Goal: Check status

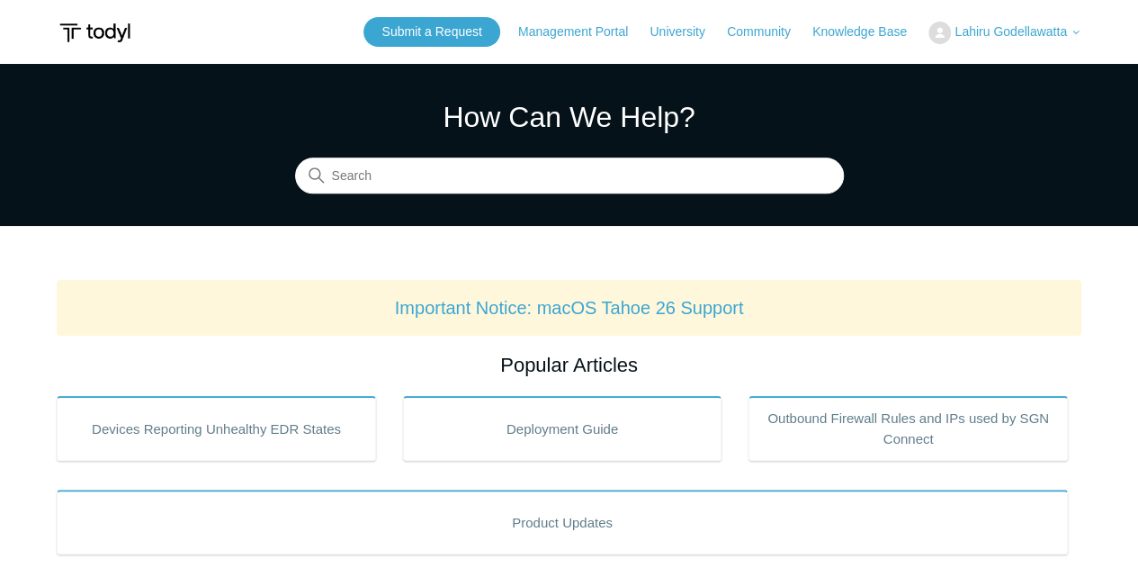
click at [983, 32] on span "Lahiru Godellawatta" at bounding box center [1011, 31] width 112 height 14
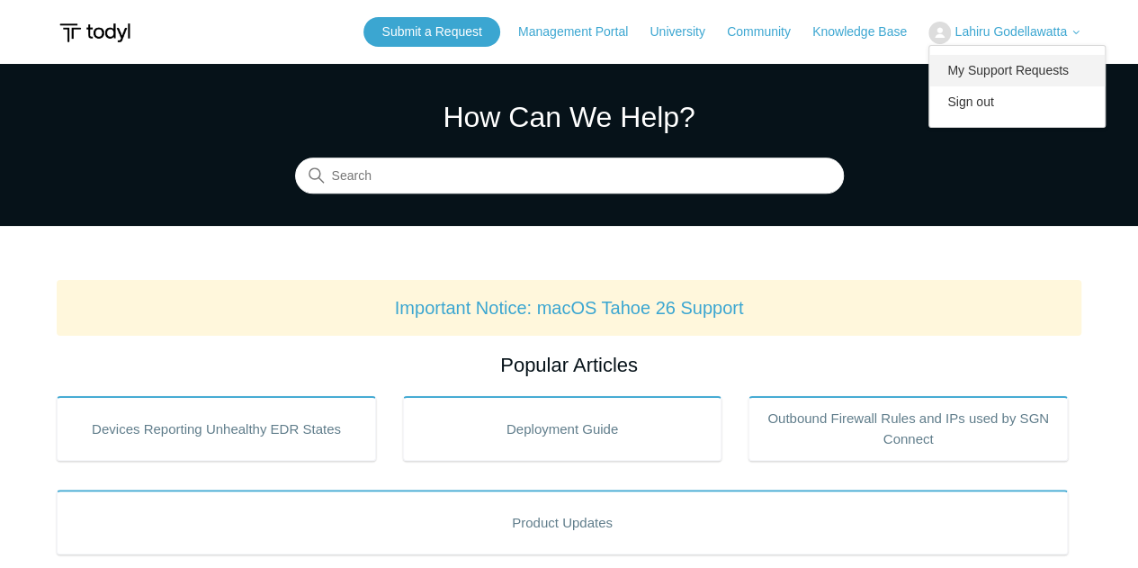
click at [987, 73] on link "My Support Requests" at bounding box center [1017, 70] width 175 height 31
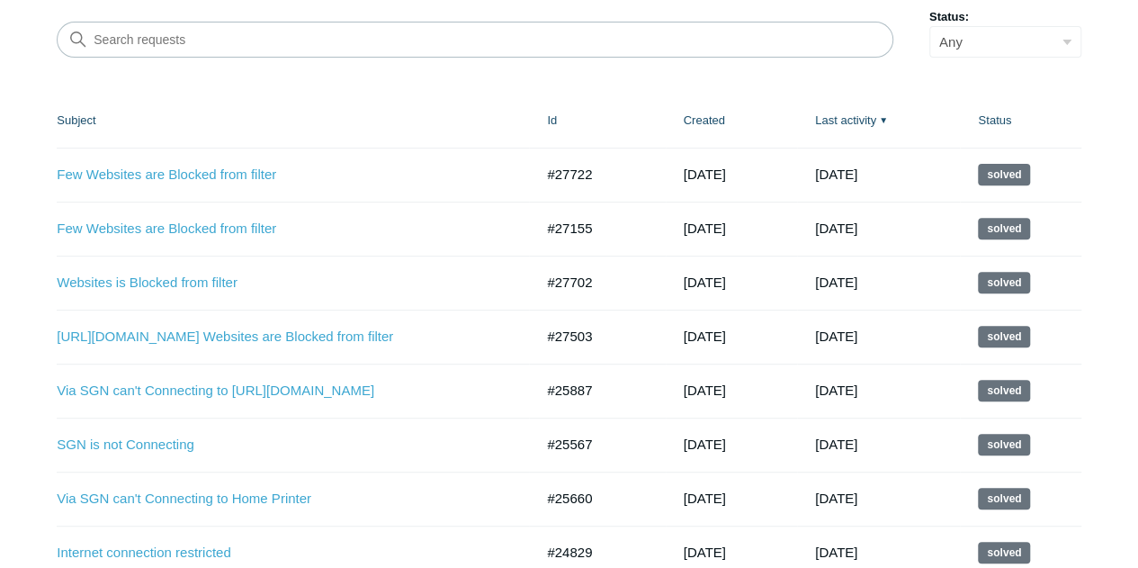
scroll to position [253, 0]
click at [214, 175] on link "Few Websites are Blocked from filter" at bounding box center [282, 176] width 450 height 21
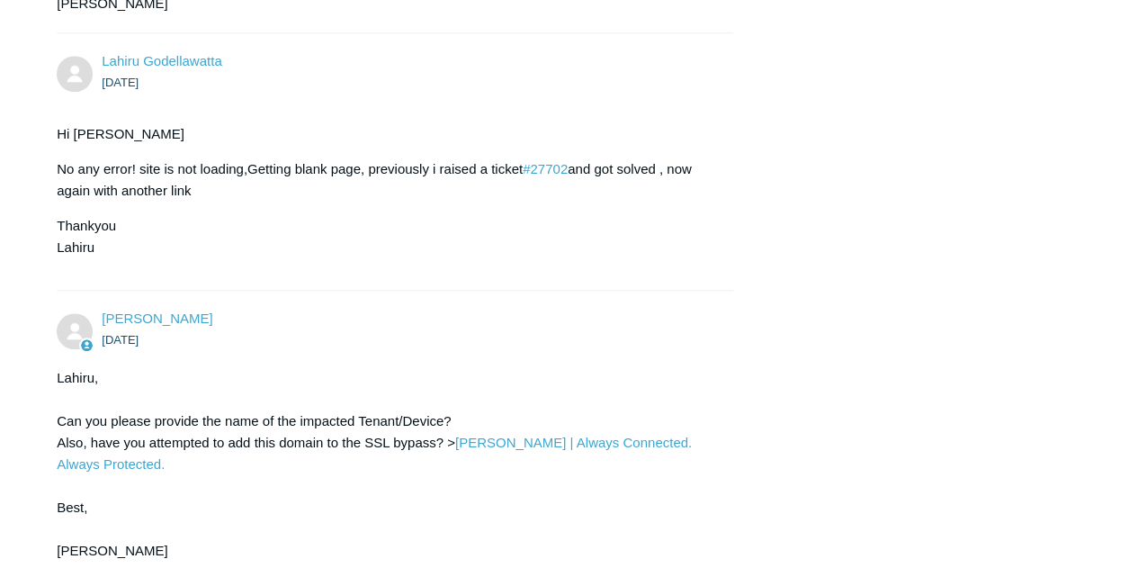
scroll to position [806, 0]
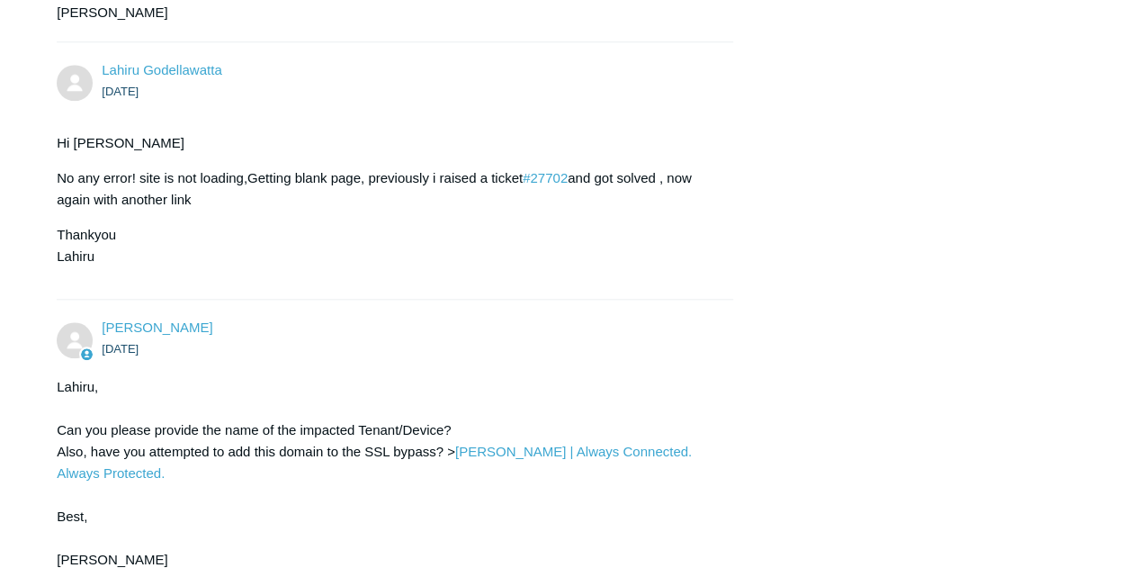
click at [473, 533] on div "Lahiru, Can you please provide the name of the impacted Tenant/Device? Also, ha…" at bounding box center [386, 473] width 658 height 194
